Goal: Task Accomplishment & Management: Complete application form

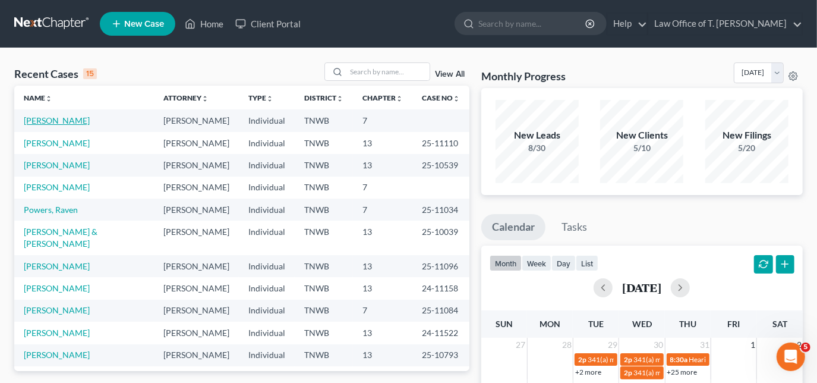
click at [62, 118] on link "[PERSON_NAME]" at bounding box center [57, 120] width 66 height 10
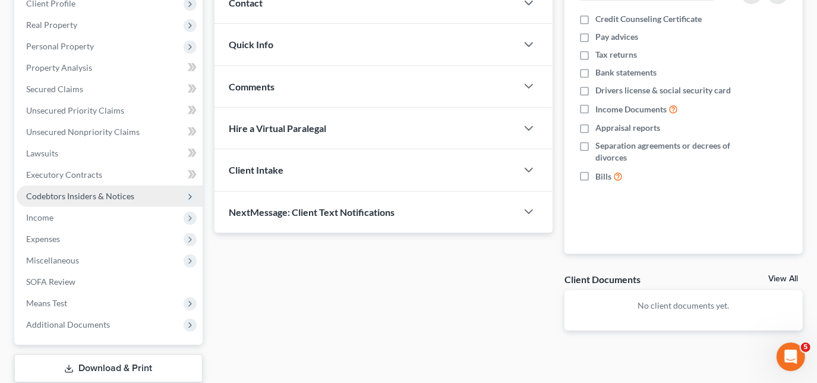
scroll to position [216, 0]
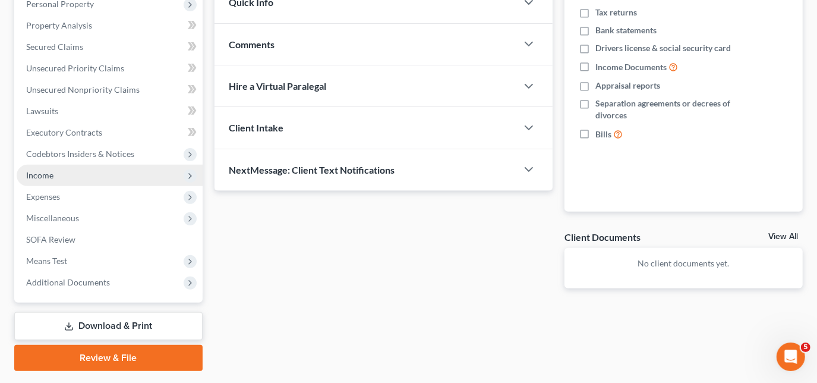
click at [49, 175] on span "Income" at bounding box center [39, 175] width 27 height 10
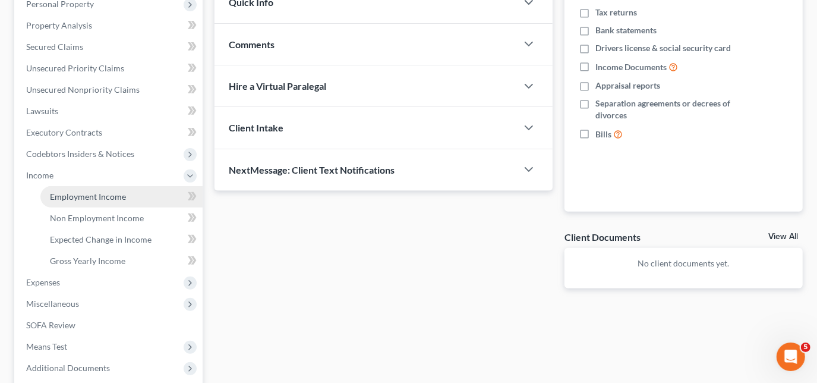
click at [70, 196] on span "Employment Income" at bounding box center [88, 196] width 76 height 10
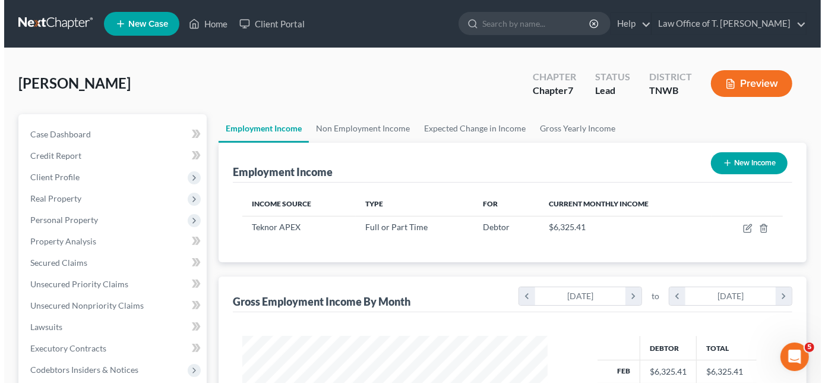
scroll to position [212, 329]
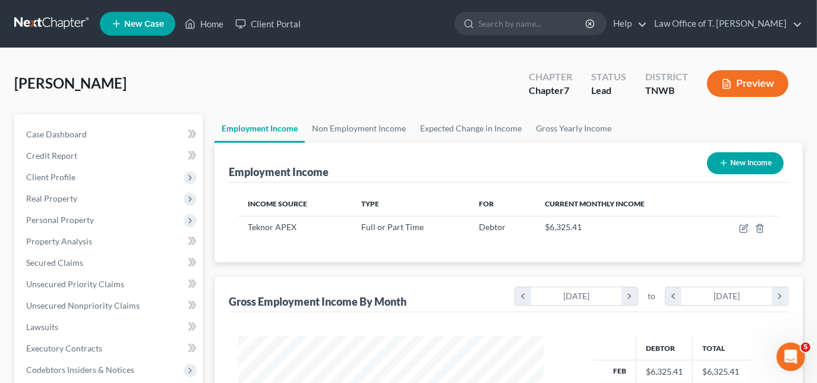
click at [732, 162] on button "New Income" at bounding box center [745, 163] width 77 height 22
select select "0"
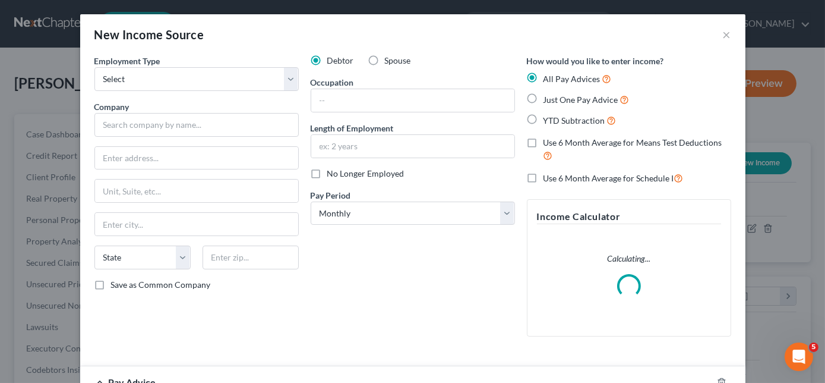
scroll to position [212, 333]
click at [232, 95] on div "Employment Type * Select Full or [DEMOGRAPHIC_DATA] Employment Self Employment …" at bounding box center [197, 200] width 216 height 291
click at [223, 87] on select "Select Full or [DEMOGRAPHIC_DATA] Employment Self Employment" at bounding box center [196, 79] width 204 height 24
select select "0"
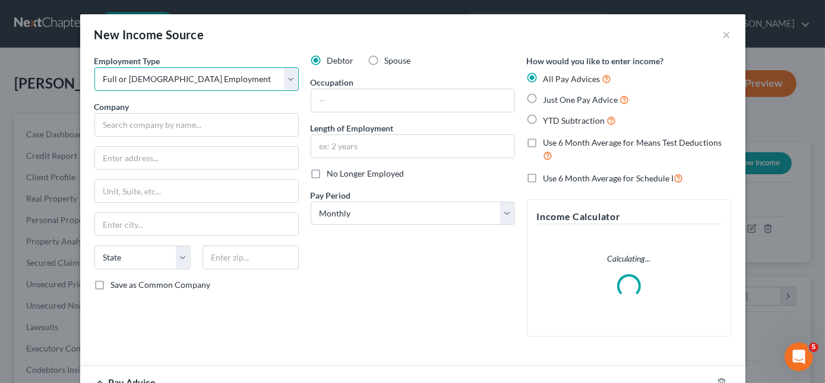
click at [94, 67] on select "Select Full or [DEMOGRAPHIC_DATA] Employment Self Employment" at bounding box center [196, 79] width 204 height 24
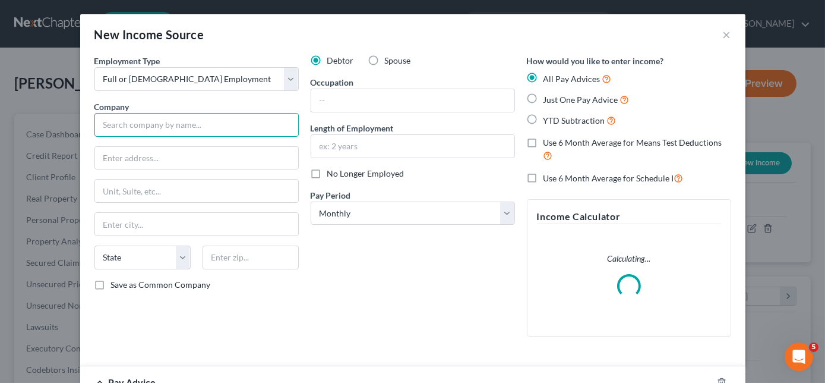
click at [185, 127] on input "text" at bounding box center [196, 125] width 204 height 24
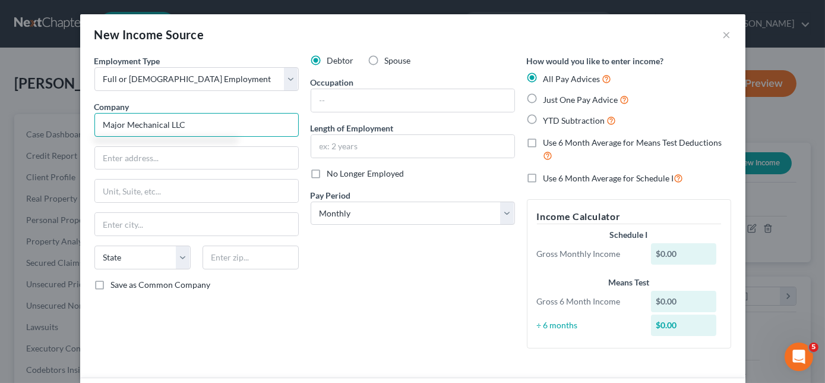
type input "Major Mechanical LLC"
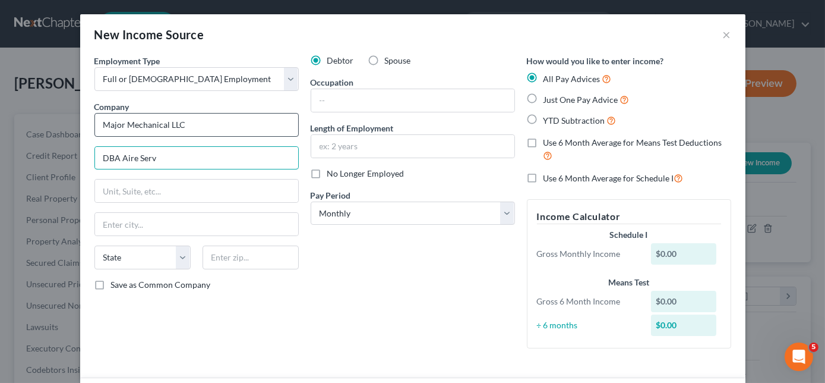
type input "DBA Aire Serv"
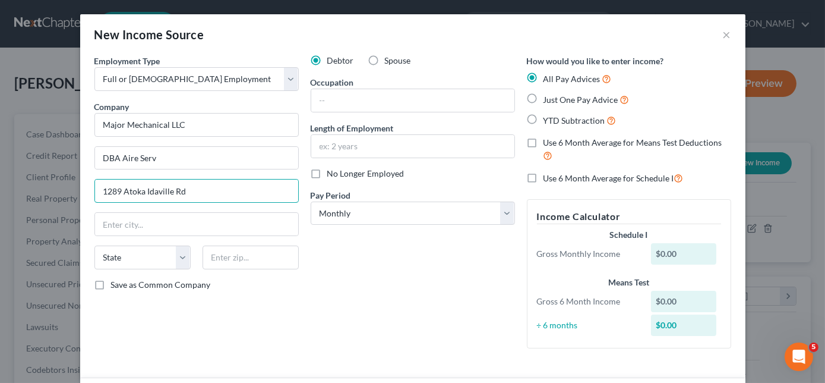
type input "1289 Atoka Idaville Rd"
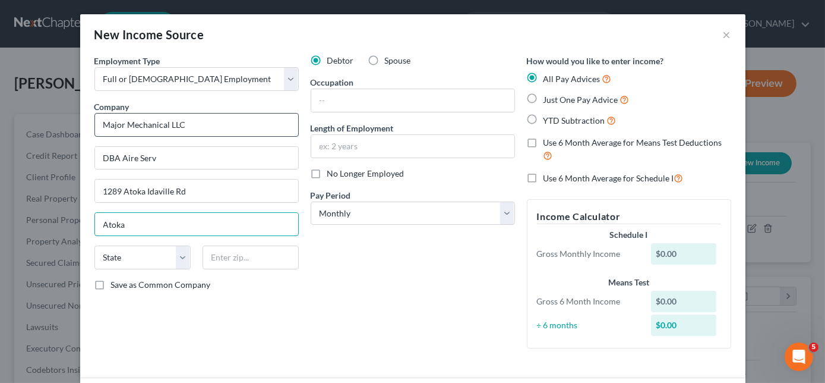
type input "Atoka"
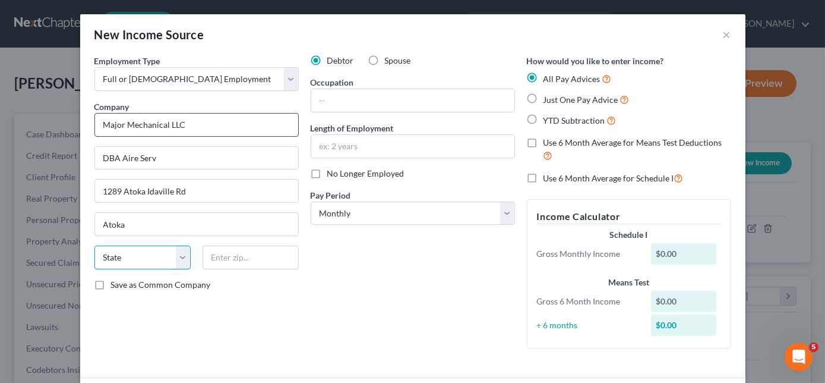
select select "44"
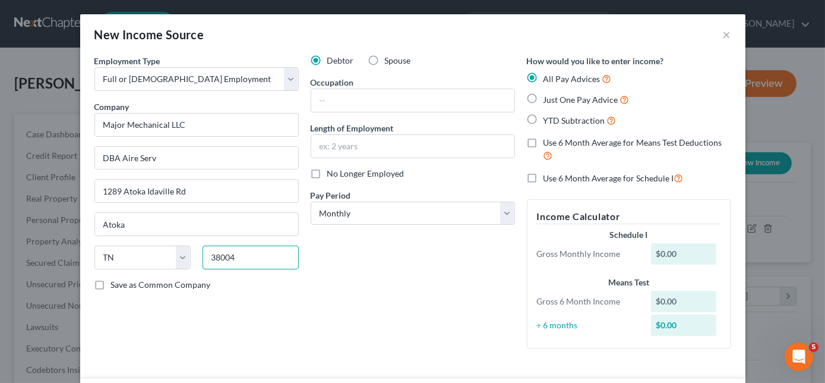
type input "38004"
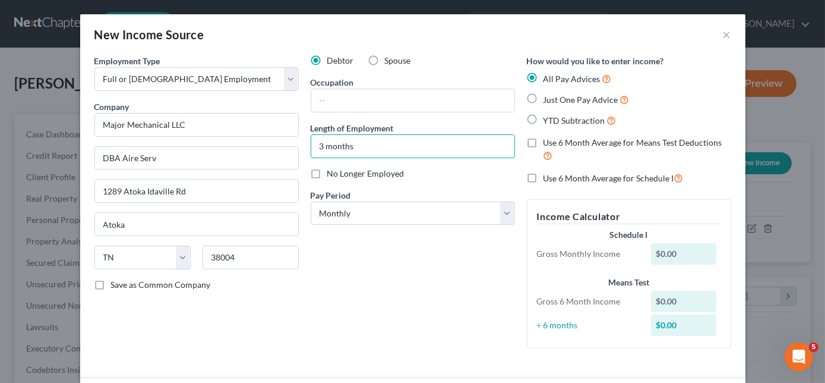
type input "3 months"
click at [327, 174] on label "No Longer Employed" at bounding box center [365, 174] width 77 height 12
click at [332, 174] on input "No Longer Employed" at bounding box center [336, 172] width 8 height 8
checkbox input "true"
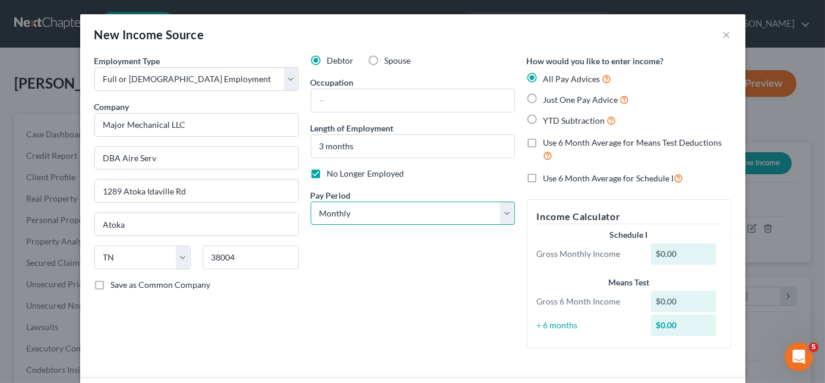
click at [505, 217] on select "Select Monthly Twice Monthly Every Other Week Weekly" at bounding box center [413, 213] width 204 height 24
select select "3"
click at [311, 201] on select "Select Monthly Twice Monthly Every Other Week Weekly" at bounding box center [413, 213] width 204 height 24
click at [544, 116] on label "YTD Subtraction" at bounding box center [580, 120] width 73 height 14
click at [548, 116] on input "YTD Subtraction" at bounding box center [552, 117] width 8 height 8
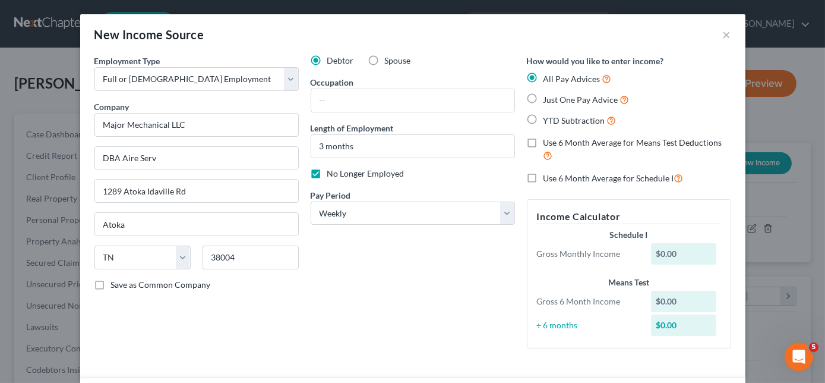
radio input "true"
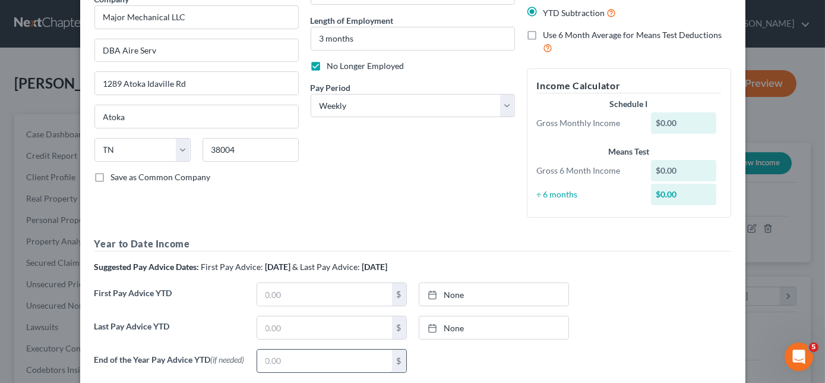
scroll to position [270, 0]
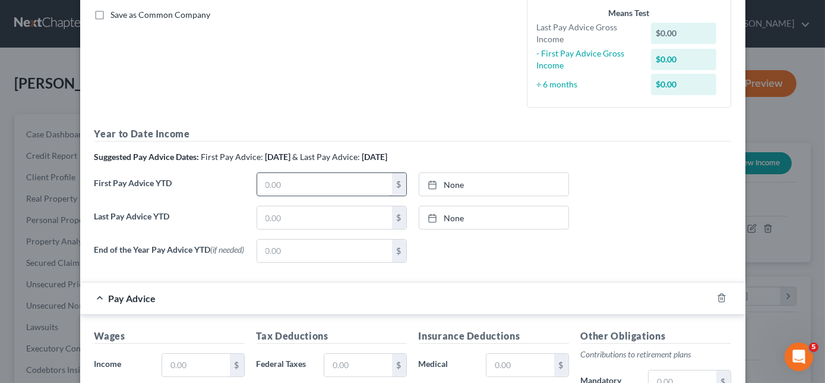
click at [295, 136] on h5 "Year to Date Income" at bounding box center [412, 134] width 637 height 15
click at [301, 179] on input "text" at bounding box center [324, 184] width 135 height 23
type input "512.46"
type input "[DATE]"
click at [432, 187] on icon at bounding box center [433, 185] width 10 height 10
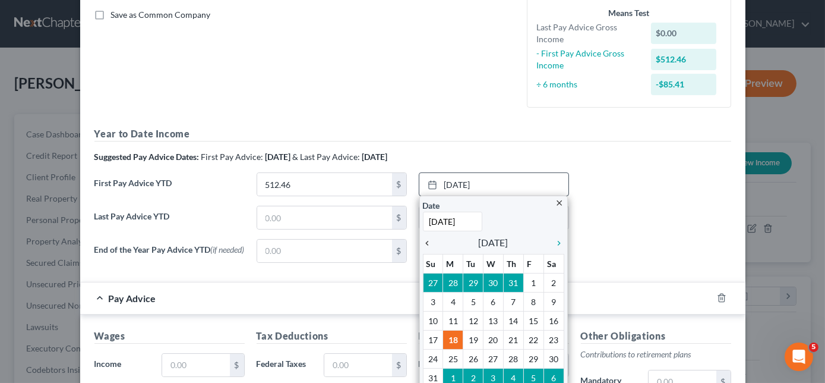
click at [426, 240] on icon "chevron_left" at bounding box center [430, 243] width 15 height 10
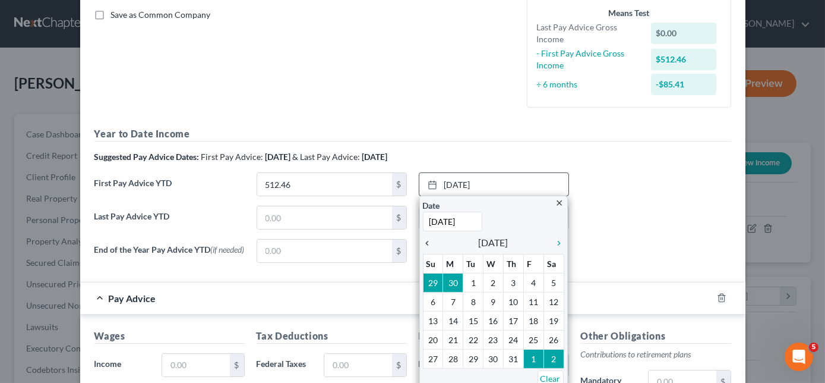
click at [426, 240] on icon "chevron_left" at bounding box center [430, 243] width 15 height 10
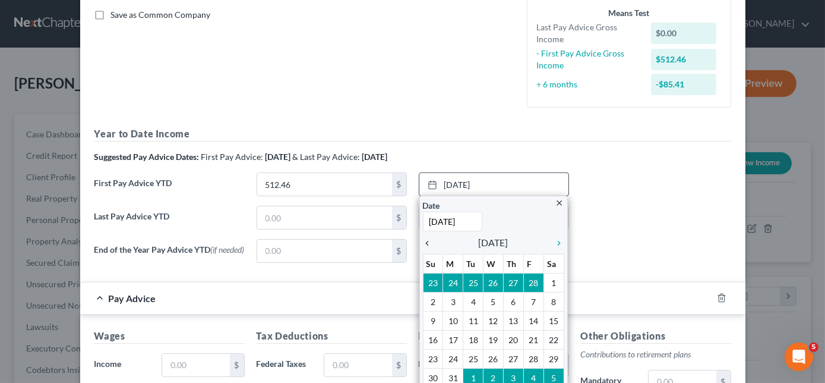
click at [426, 240] on icon "chevron_left" at bounding box center [430, 243] width 15 height 10
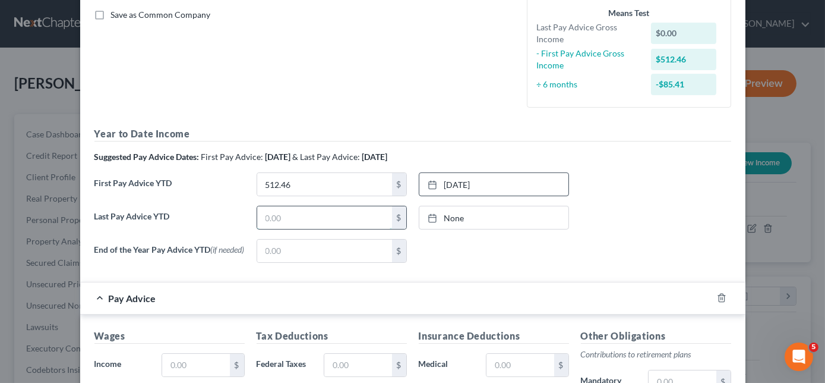
click at [304, 209] on input "text" at bounding box center [324, 217] width 135 height 23
type input "9"
type input "10,459.78"
type input "[DATE]"
click at [429, 217] on line at bounding box center [432, 217] width 7 height 0
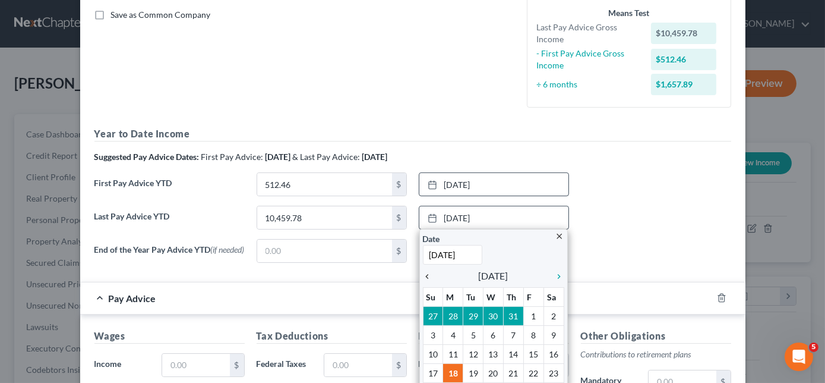
click at [423, 273] on icon "chevron_left" at bounding box center [430, 277] width 15 height 10
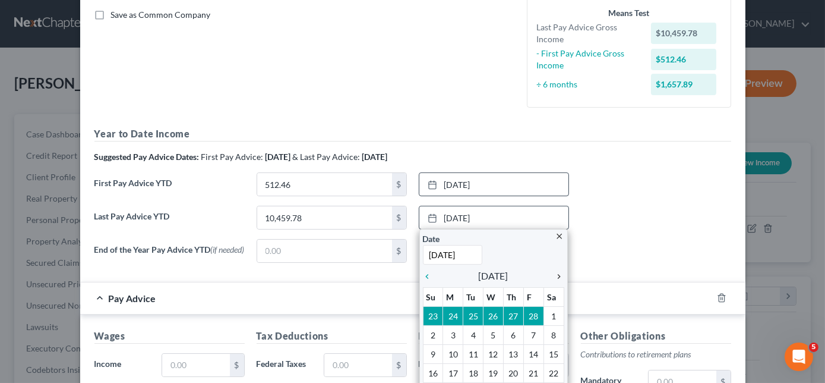
click at [552, 269] on link "chevron_right" at bounding box center [556, 276] width 15 height 14
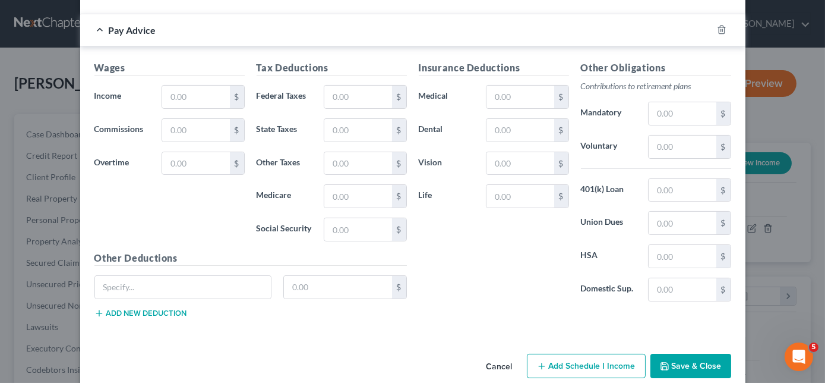
scroll to position [556, 0]
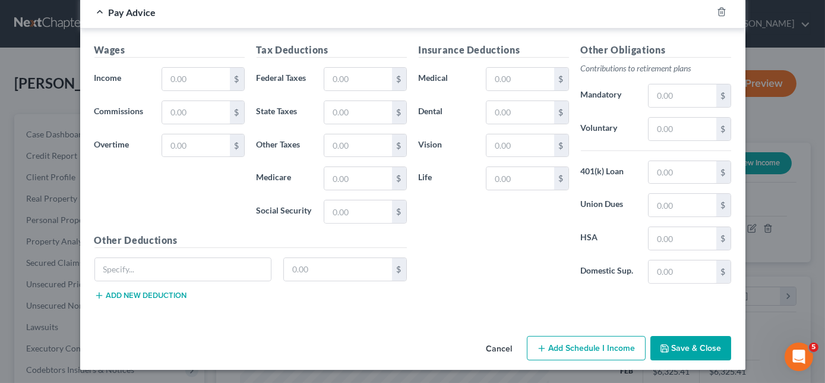
click at [692, 348] on button "Save & Close" at bounding box center [691, 348] width 81 height 25
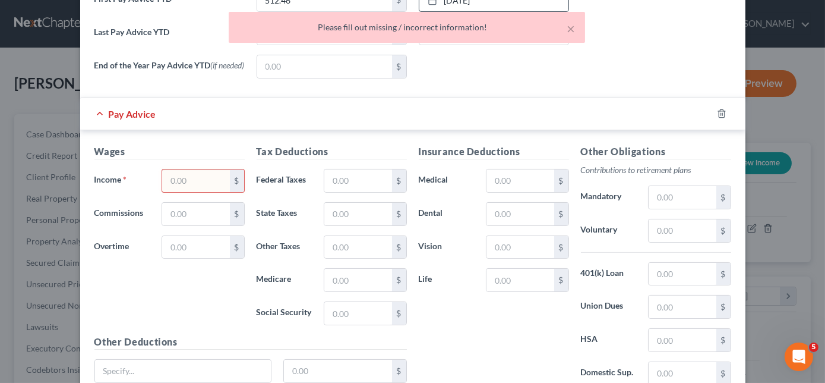
scroll to position [447, 0]
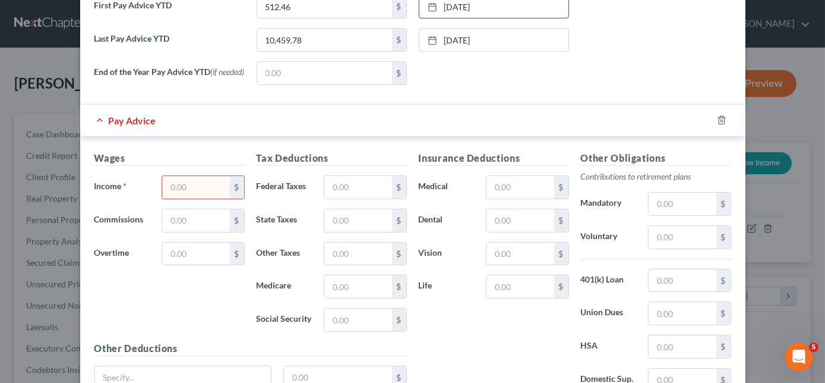
click at [214, 183] on input "text" at bounding box center [195, 187] width 67 height 23
type input "1,030.18"
type input "14.51"
type input "62.07"
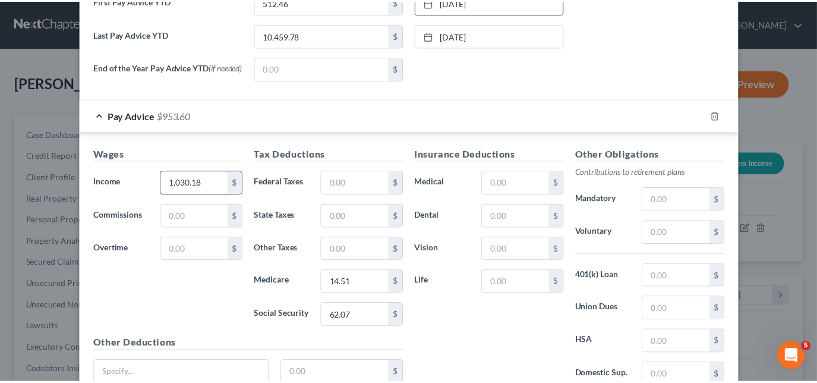
scroll to position [556, 0]
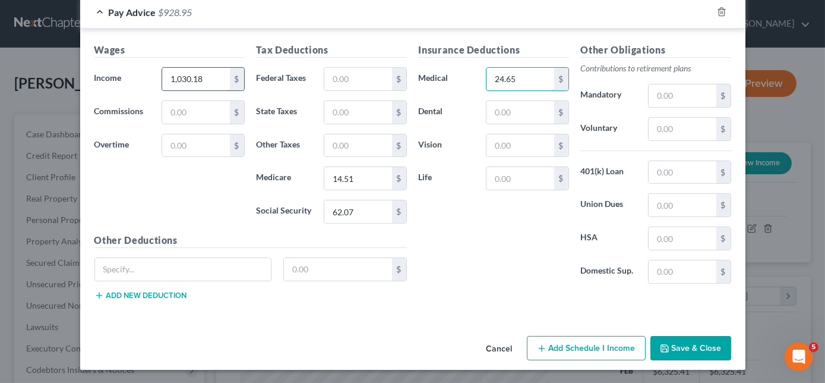
type input "24.65"
type input "3.57"
type input "0.75"
click at [676, 351] on button "Save & Close" at bounding box center [691, 348] width 81 height 25
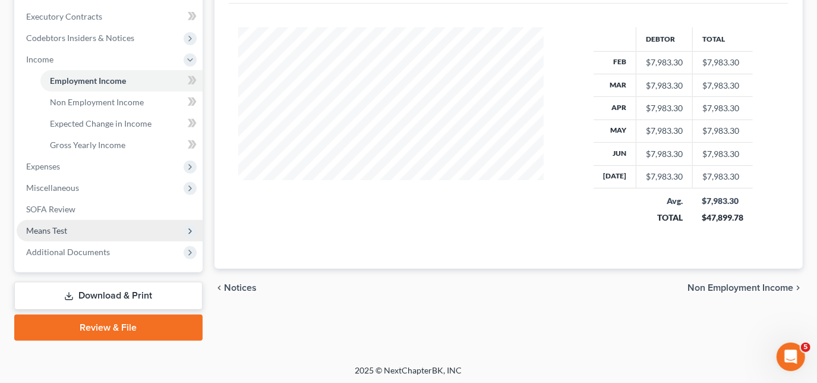
scroll to position [334, 0]
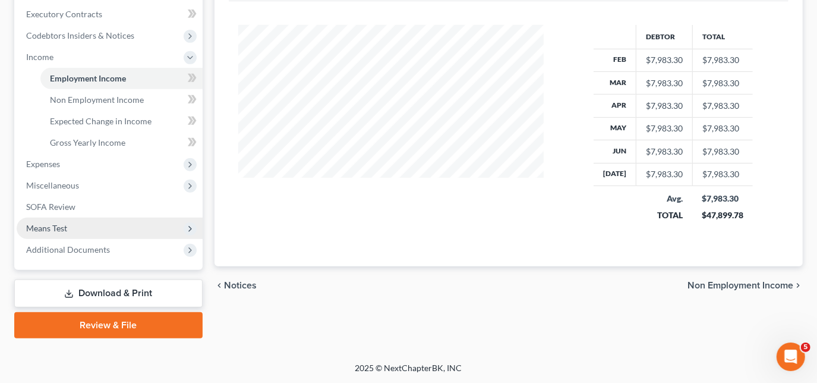
click at [52, 227] on span "Means Test" at bounding box center [46, 228] width 41 height 10
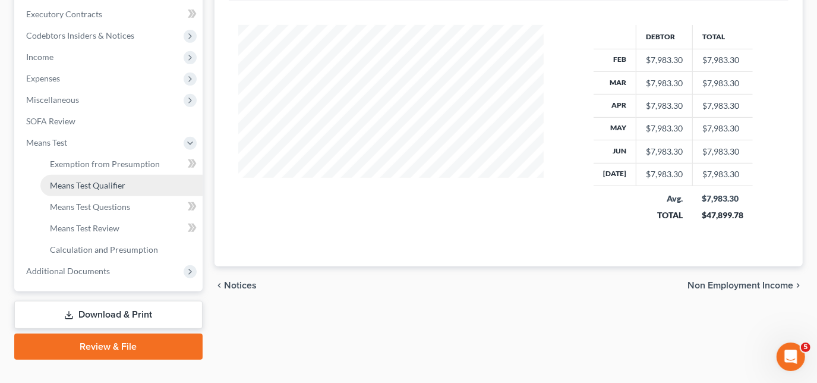
click at [92, 190] on link "Means Test Qualifier" at bounding box center [121, 185] width 162 height 21
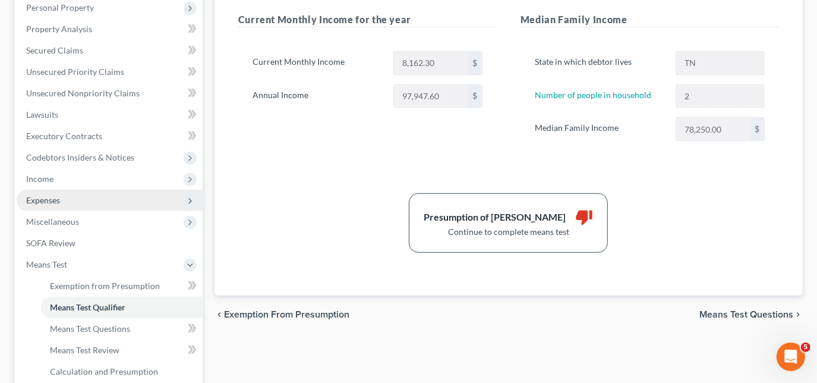
scroll to position [216, 0]
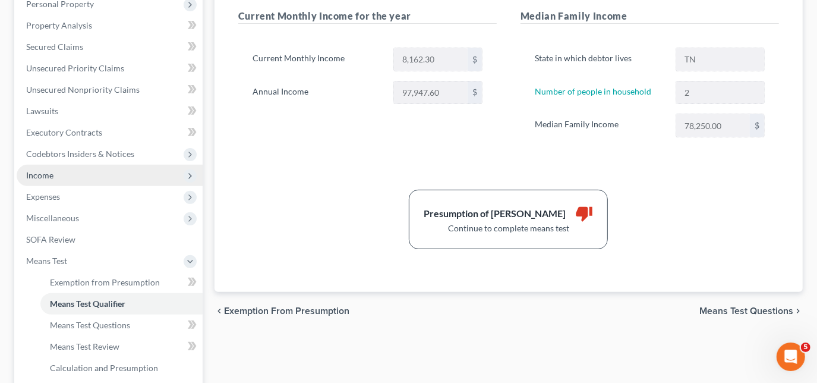
click at [52, 179] on span "Income" at bounding box center [39, 175] width 27 height 10
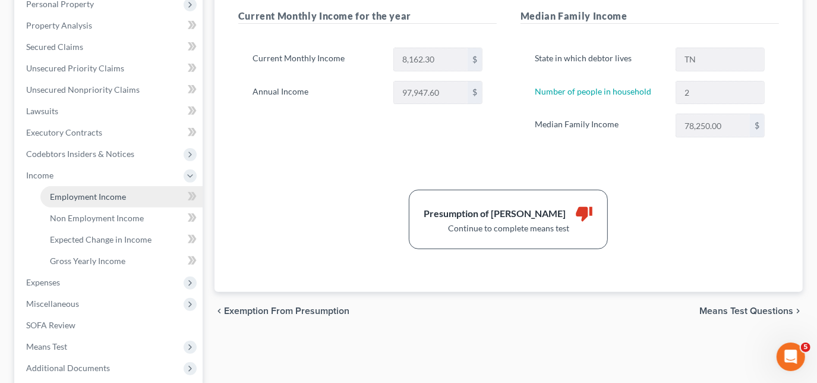
click at [115, 193] on span "Employment Income" at bounding box center [88, 196] width 76 height 10
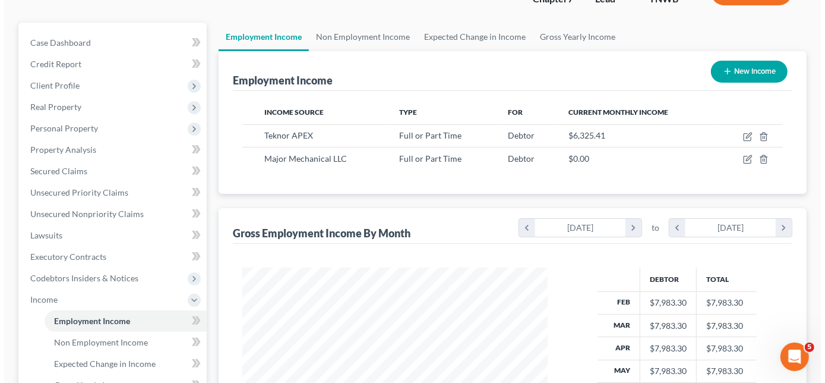
scroll to position [108, 0]
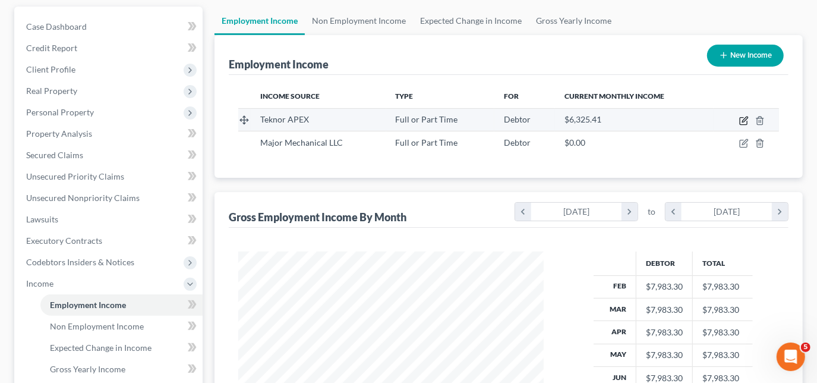
click at [746, 121] on icon "button" at bounding box center [744, 121] width 10 height 10
select select "0"
select select "3"
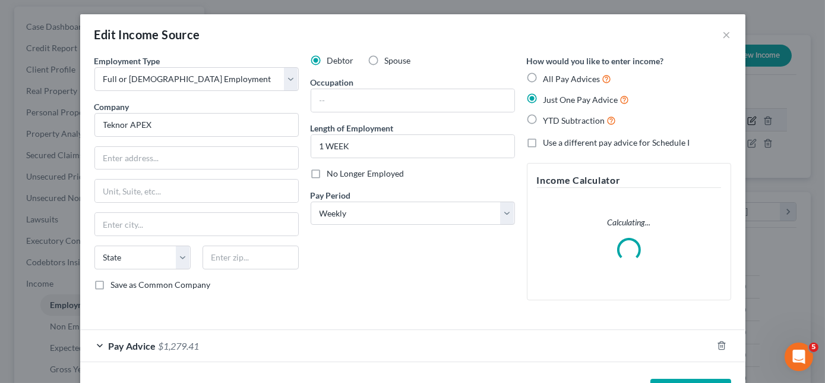
scroll to position [212, 333]
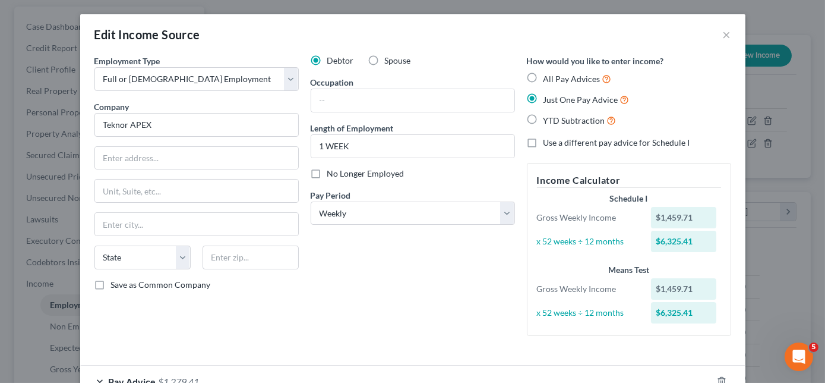
click at [544, 120] on label "YTD Subtraction" at bounding box center [580, 120] width 73 height 14
click at [548, 120] on input "YTD Subtraction" at bounding box center [552, 117] width 8 height 8
radio input "true"
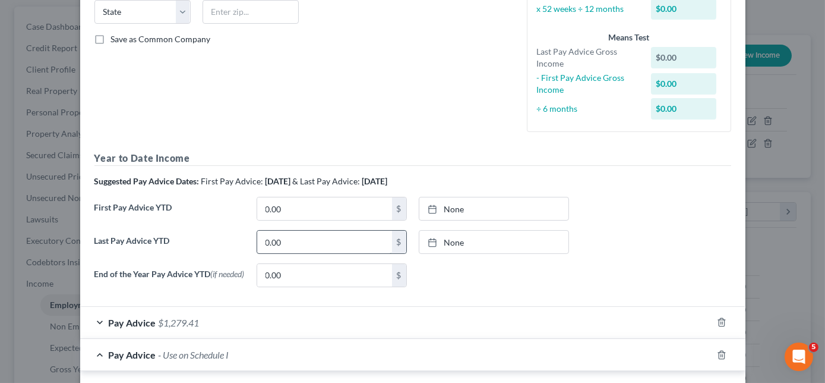
scroll to position [270, 0]
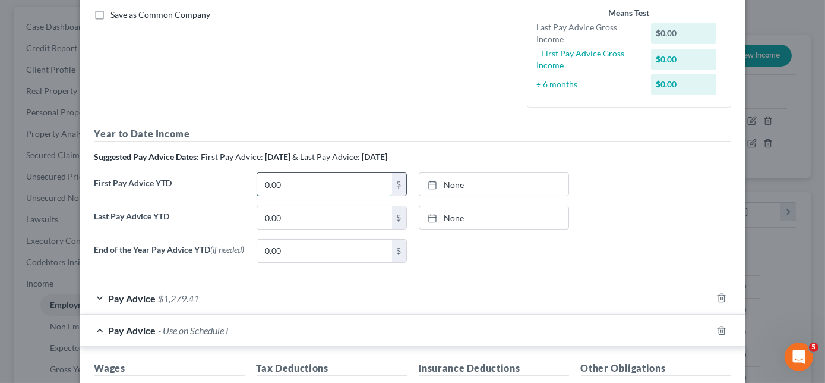
click at [307, 181] on input "0.00" at bounding box center [324, 184] width 135 height 23
type input "1"
type input "0.00"
click at [429, 185] on rect at bounding box center [432, 184] width 7 height 7
click at [282, 209] on input "0.00" at bounding box center [324, 217] width 135 height 23
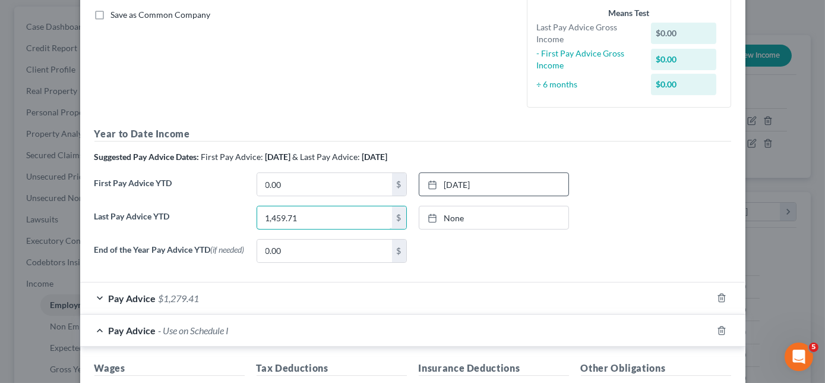
type input "1,459.71"
click at [429, 216] on rect at bounding box center [432, 217] width 7 height 7
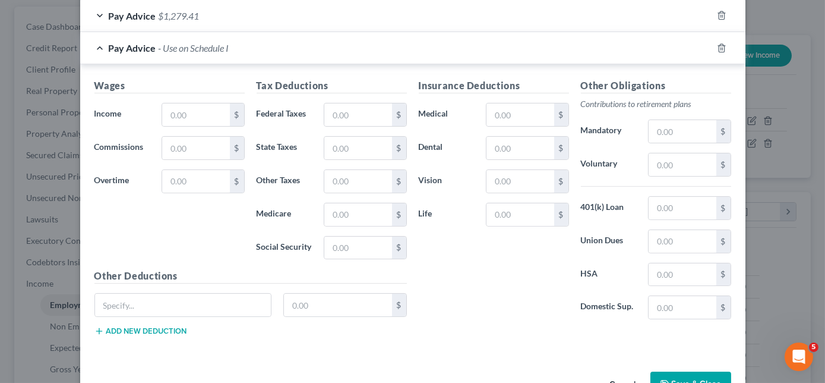
scroll to position [534, 0]
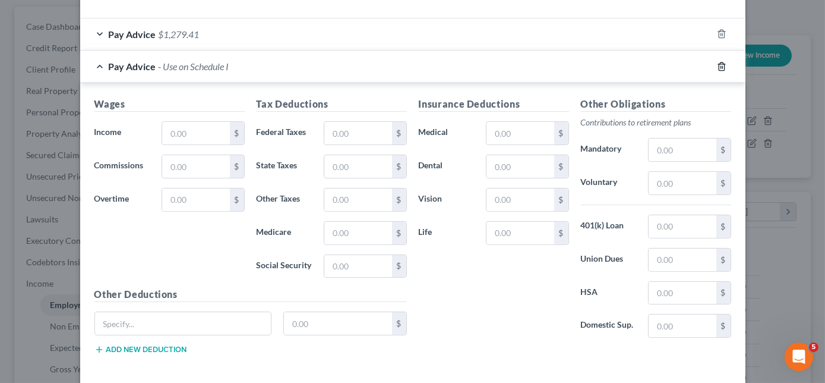
click at [717, 67] on icon "button" at bounding box center [722, 67] width 10 height 10
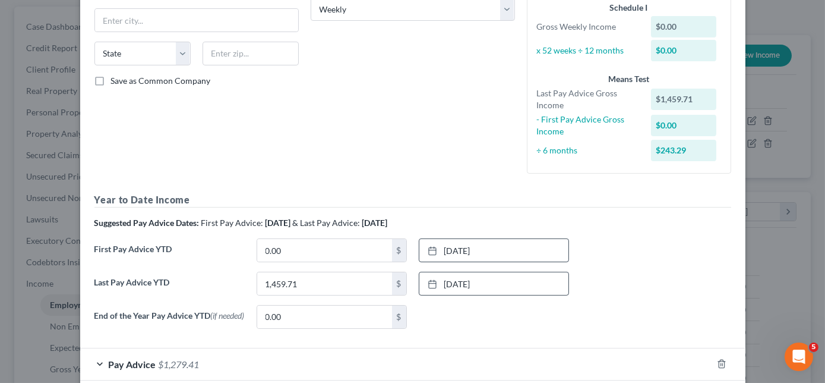
scroll to position [267, 0]
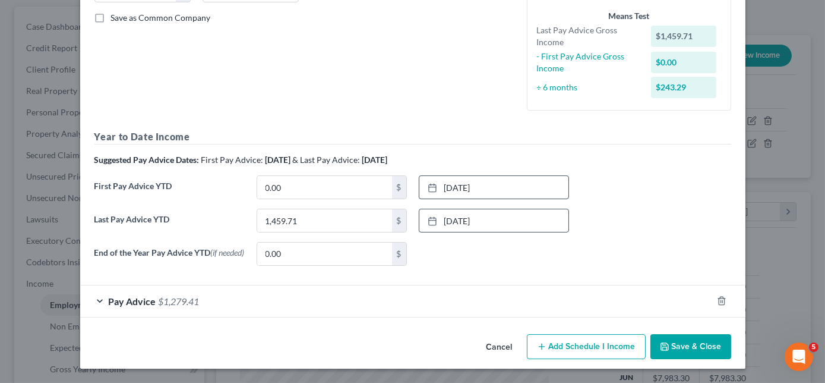
click at [101, 302] on div "Pay Advice $1,279.41" at bounding box center [396, 300] width 632 height 31
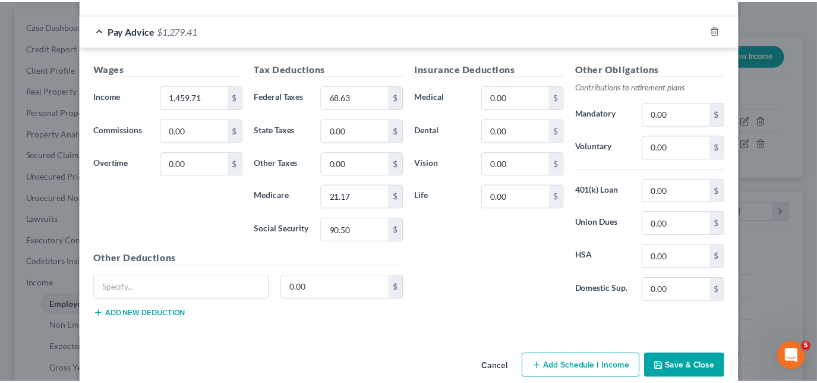
scroll to position [556, 0]
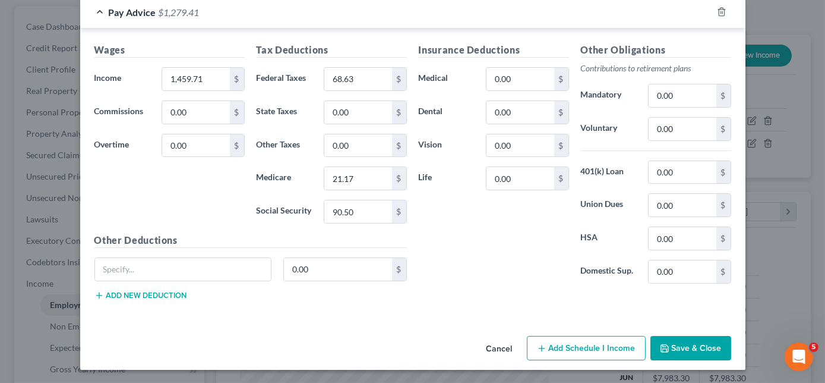
click at [667, 346] on button "Save & Close" at bounding box center [691, 348] width 81 height 25
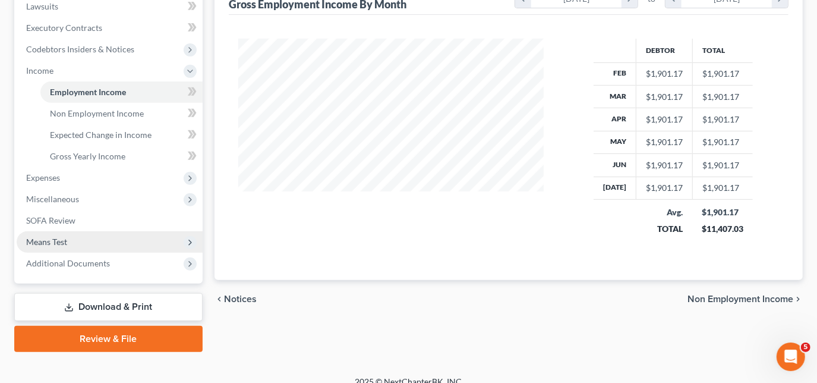
scroll to position [334, 0]
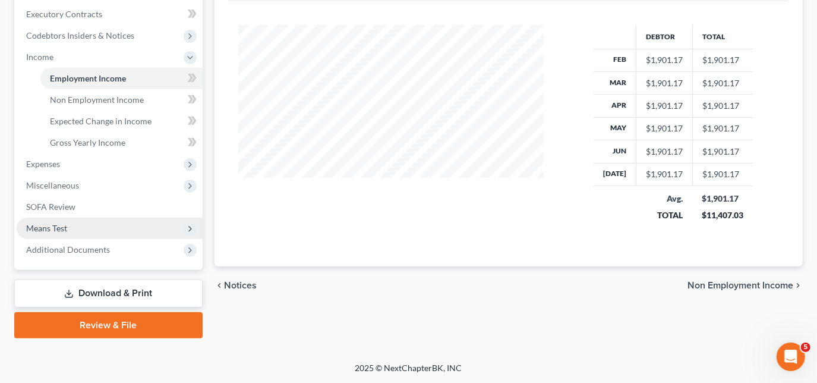
click at [45, 225] on span "Means Test" at bounding box center [46, 228] width 41 height 10
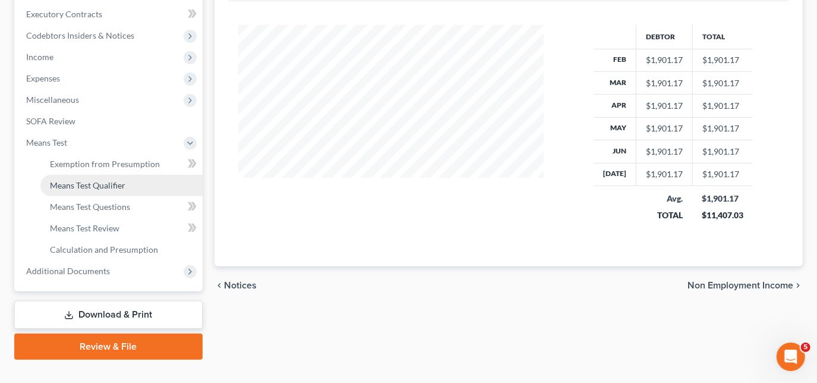
click at [102, 185] on span "Means Test Qualifier" at bounding box center [87, 185] width 75 height 10
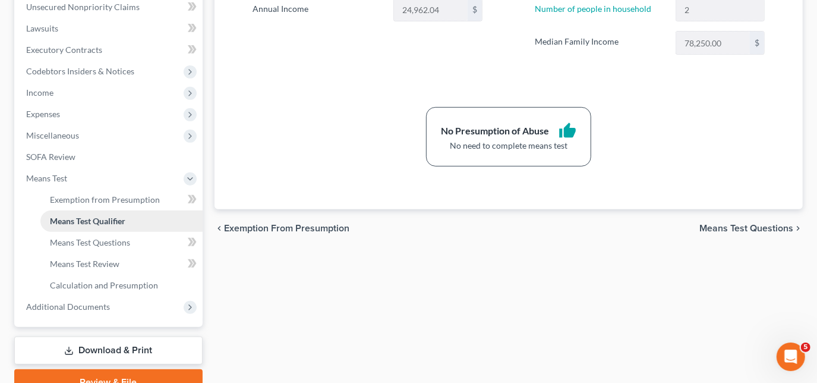
scroll to position [301, 0]
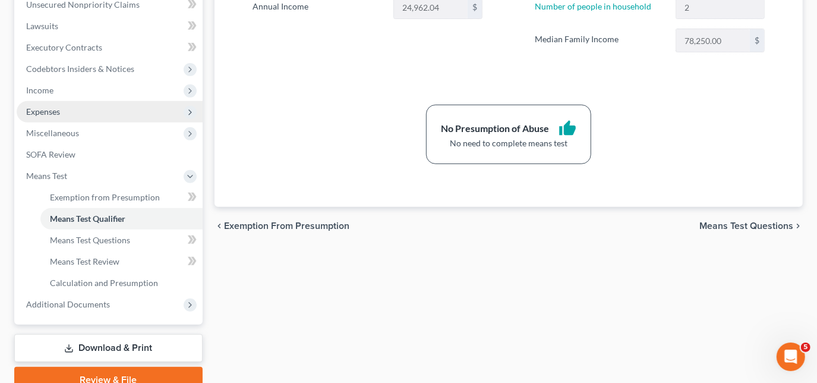
click at [58, 109] on span "Expenses" at bounding box center [43, 111] width 34 height 10
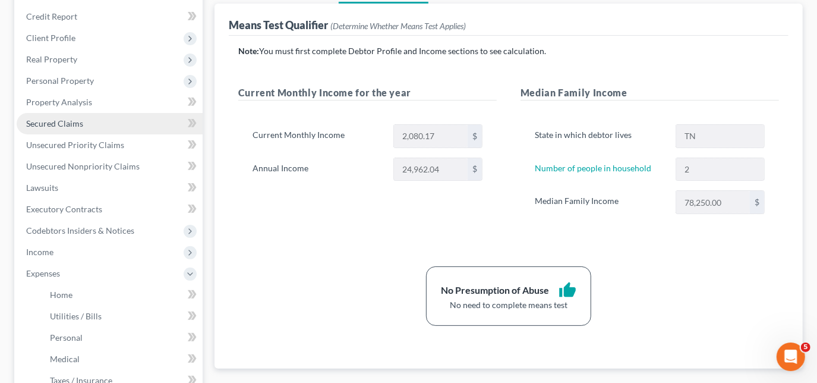
scroll to position [139, 0]
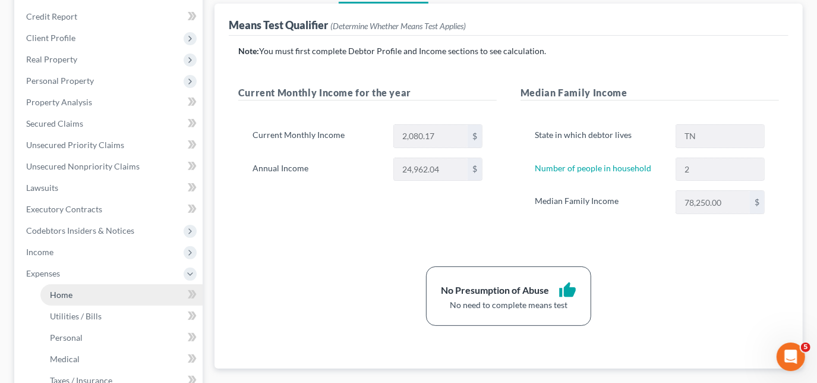
click at [63, 298] on span "Home" at bounding box center [61, 294] width 23 height 10
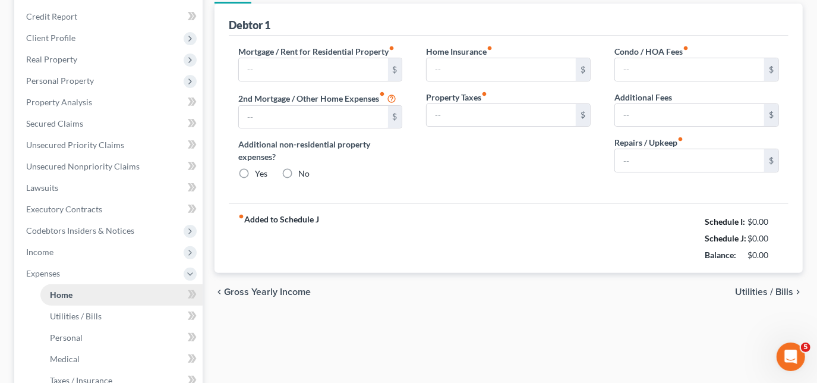
scroll to position [106, 0]
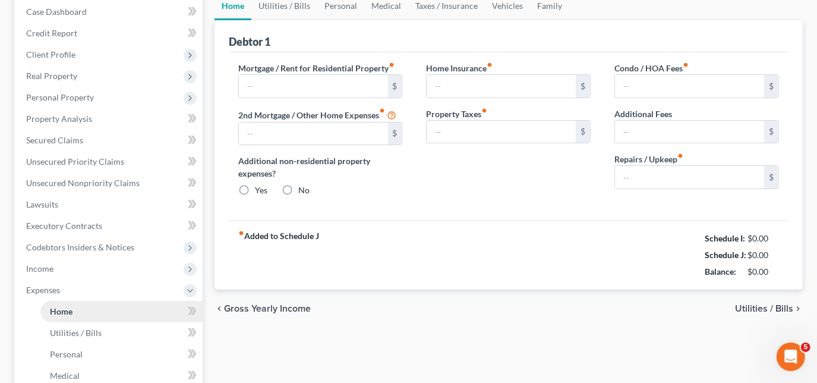
type input "600.00"
type input "0.00"
radio input "true"
type input "0.00"
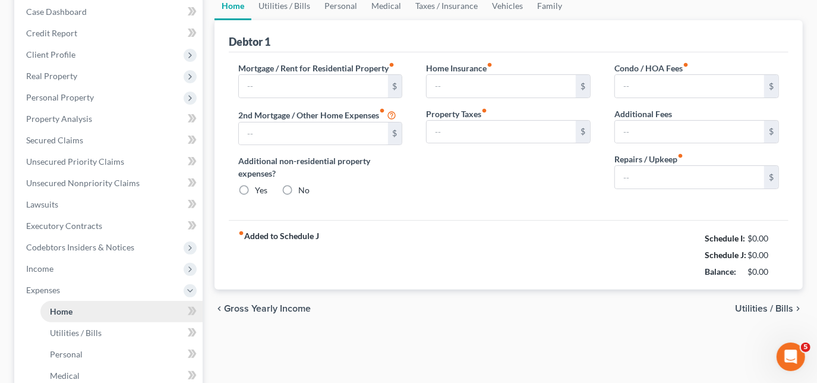
type input "0.00"
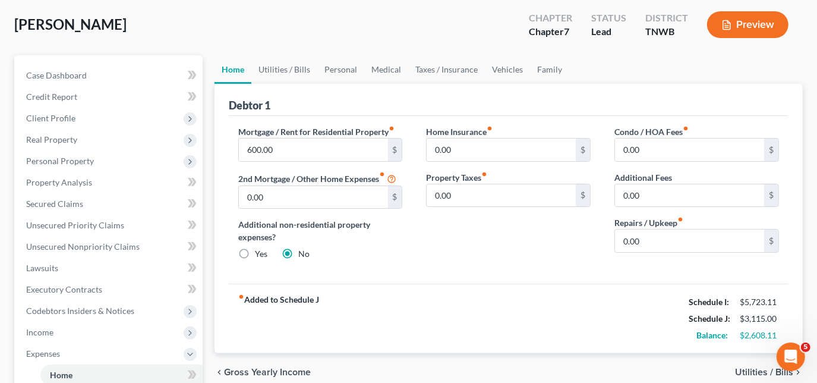
scroll to position [53, 0]
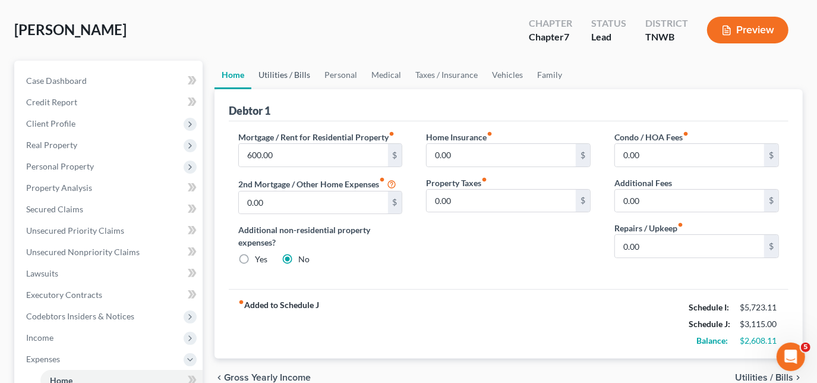
click at [293, 80] on link "Utilities / Bills" at bounding box center [284, 75] width 66 height 29
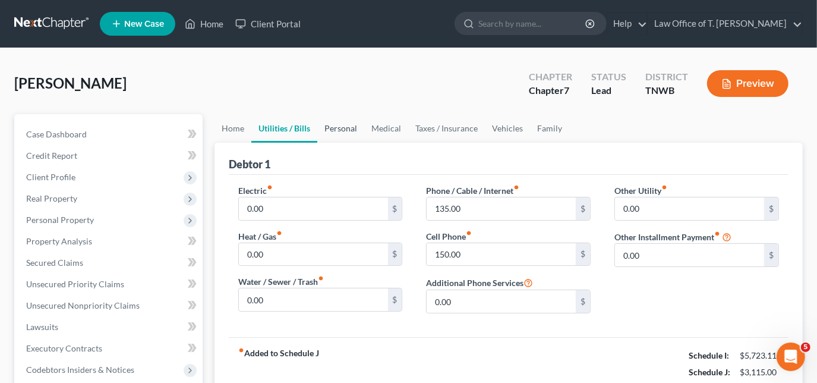
click at [342, 130] on link "Personal" at bounding box center [340, 128] width 47 height 29
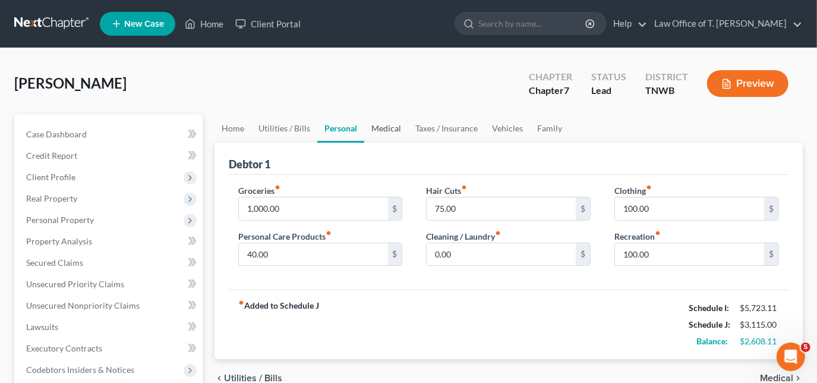
click at [374, 128] on link "Medical" at bounding box center [386, 128] width 44 height 29
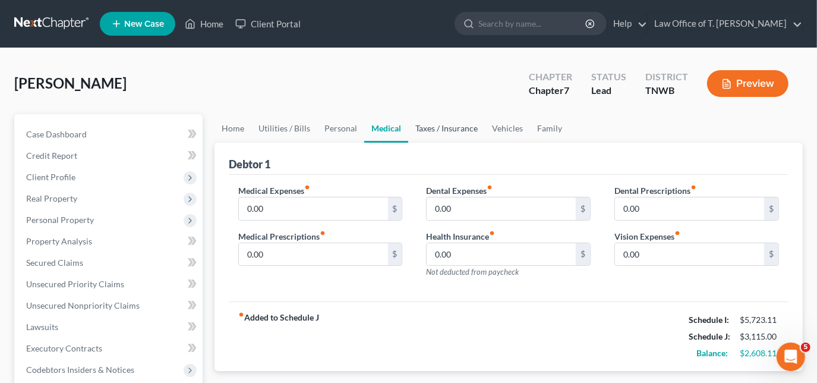
click at [431, 128] on link "Taxes / Insurance" at bounding box center [446, 128] width 77 height 29
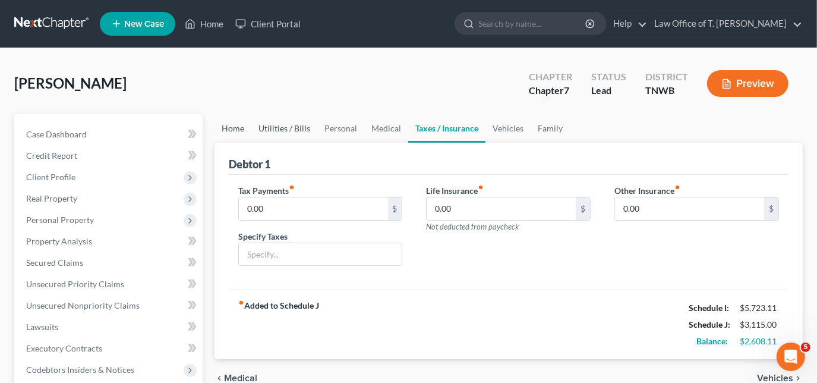
drag, startPoint x: 233, startPoint y: 131, endPoint x: 263, endPoint y: 130, distance: 30.3
click at [233, 131] on link "Home" at bounding box center [232, 128] width 37 height 29
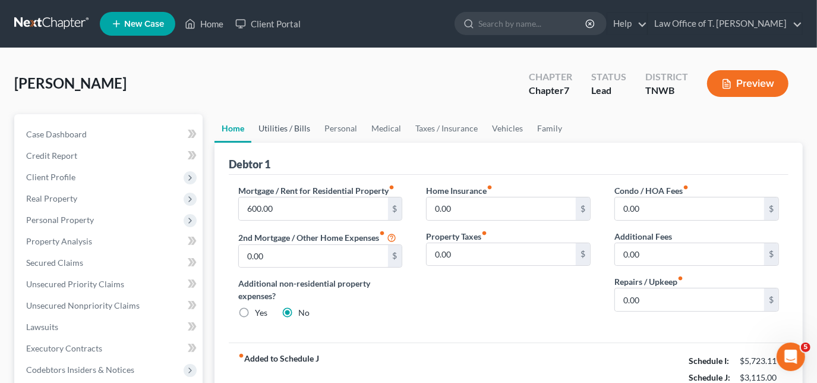
click at [296, 126] on link "Utilities / Bills" at bounding box center [284, 128] width 66 height 29
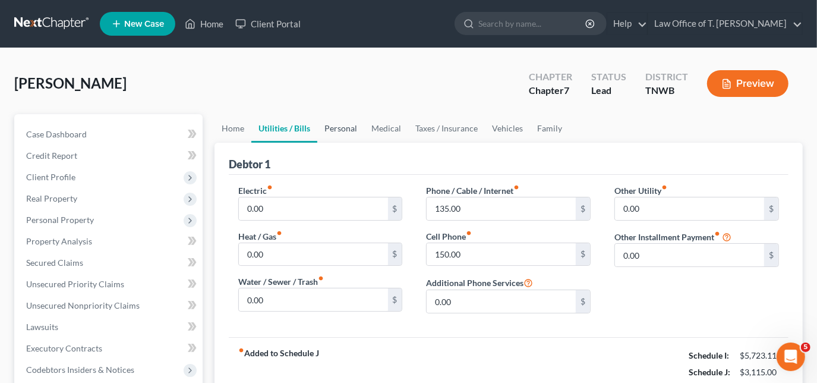
click at [344, 124] on link "Personal" at bounding box center [340, 128] width 47 height 29
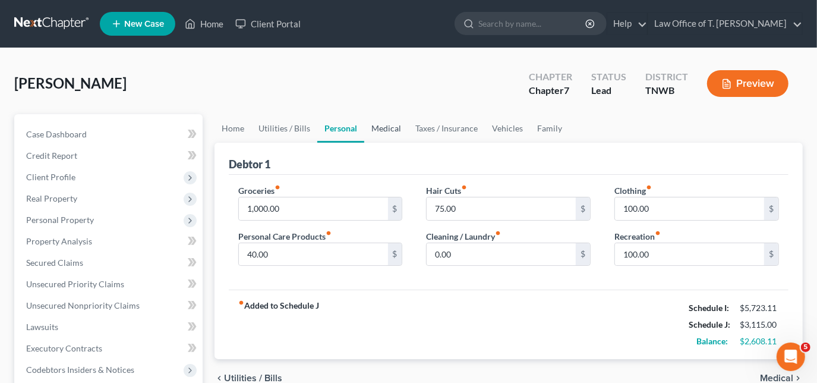
click at [374, 129] on link "Medical" at bounding box center [386, 128] width 44 height 29
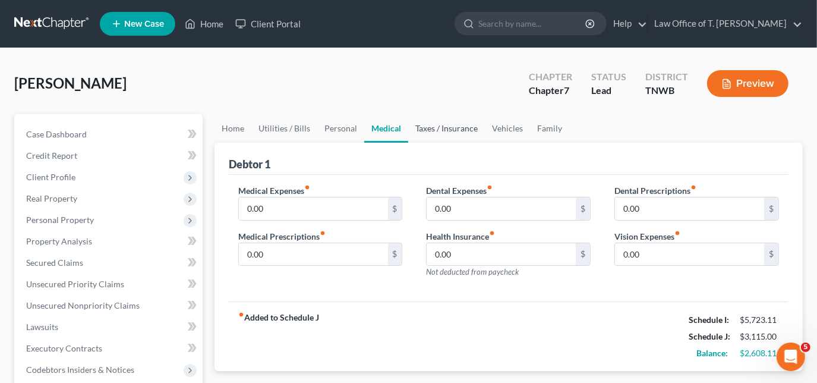
click at [444, 130] on link "Taxes / Insurance" at bounding box center [446, 128] width 77 height 29
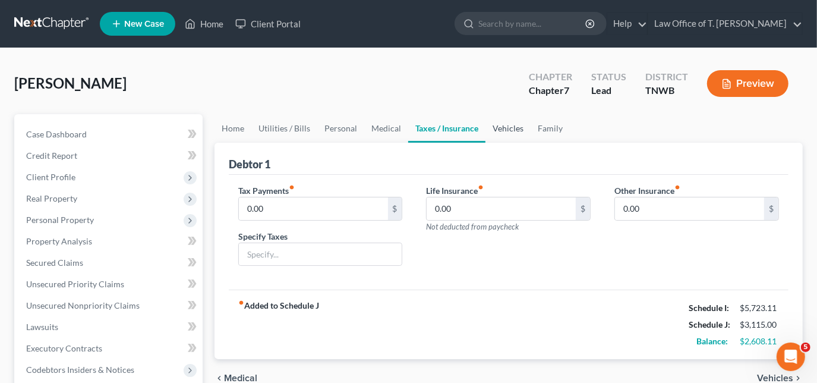
click at [491, 130] on link "Vehicles" at bounding box center [507, 128] width 45 height 29
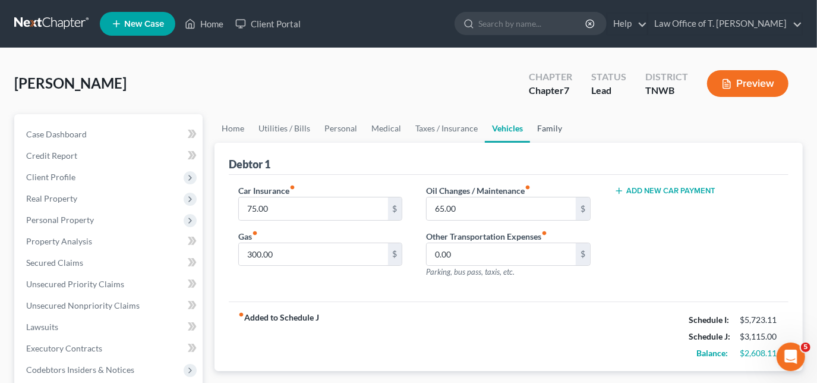
click at [541, 132] on link "Family" at bounding box center [549, 128] width 39 height 29
